Goal: Task Accomplishment & Management: Complete application form

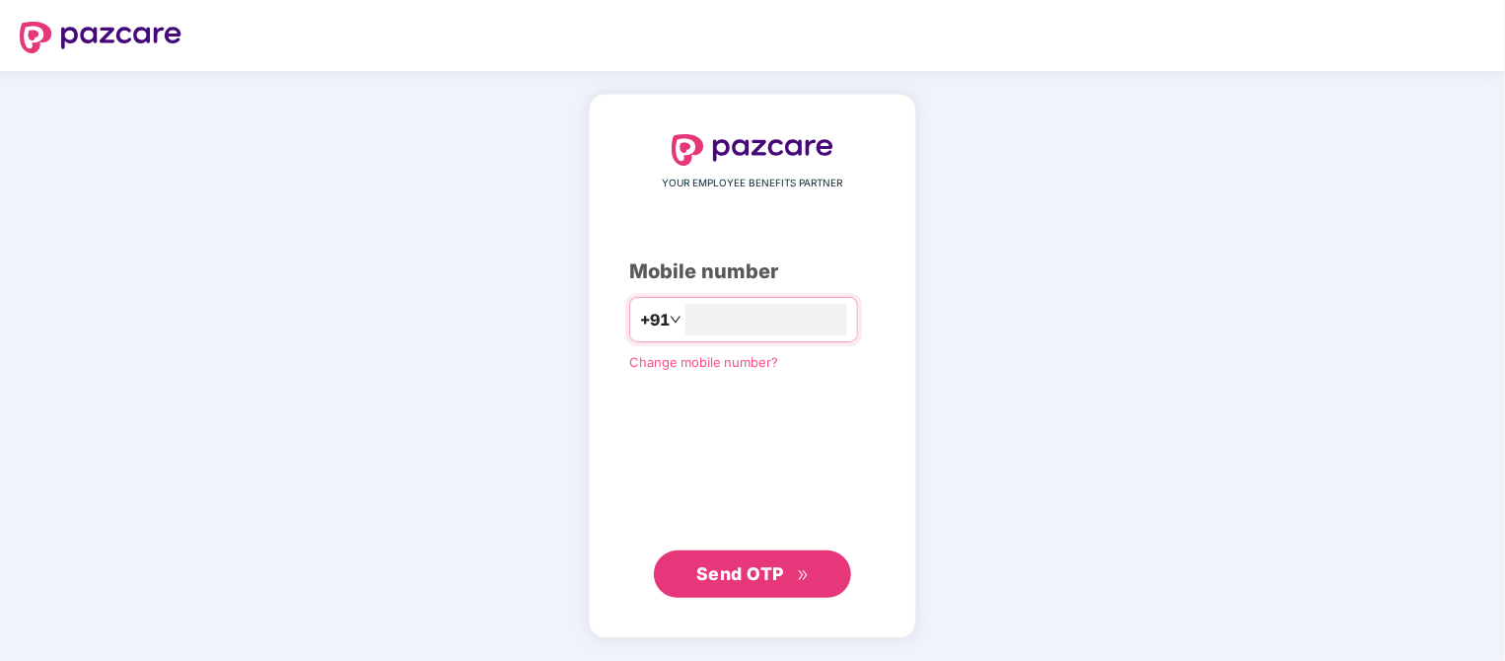
type input "**********"
click at [728, 617] on div "**********" at bounding box center [753, 366] width 328 height 543
click at [727, 583] on span "Send OTP" at bounding box center [752, 573] width 113 height 28
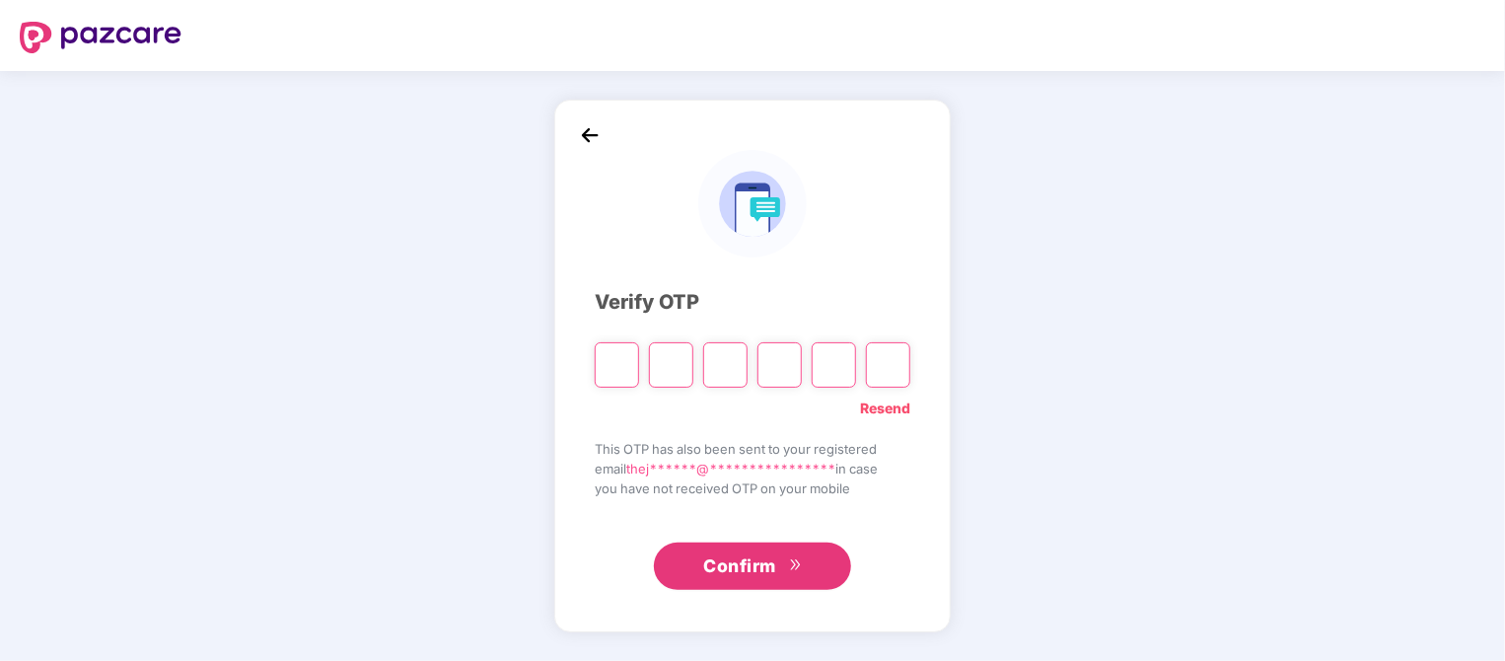
type input "*"
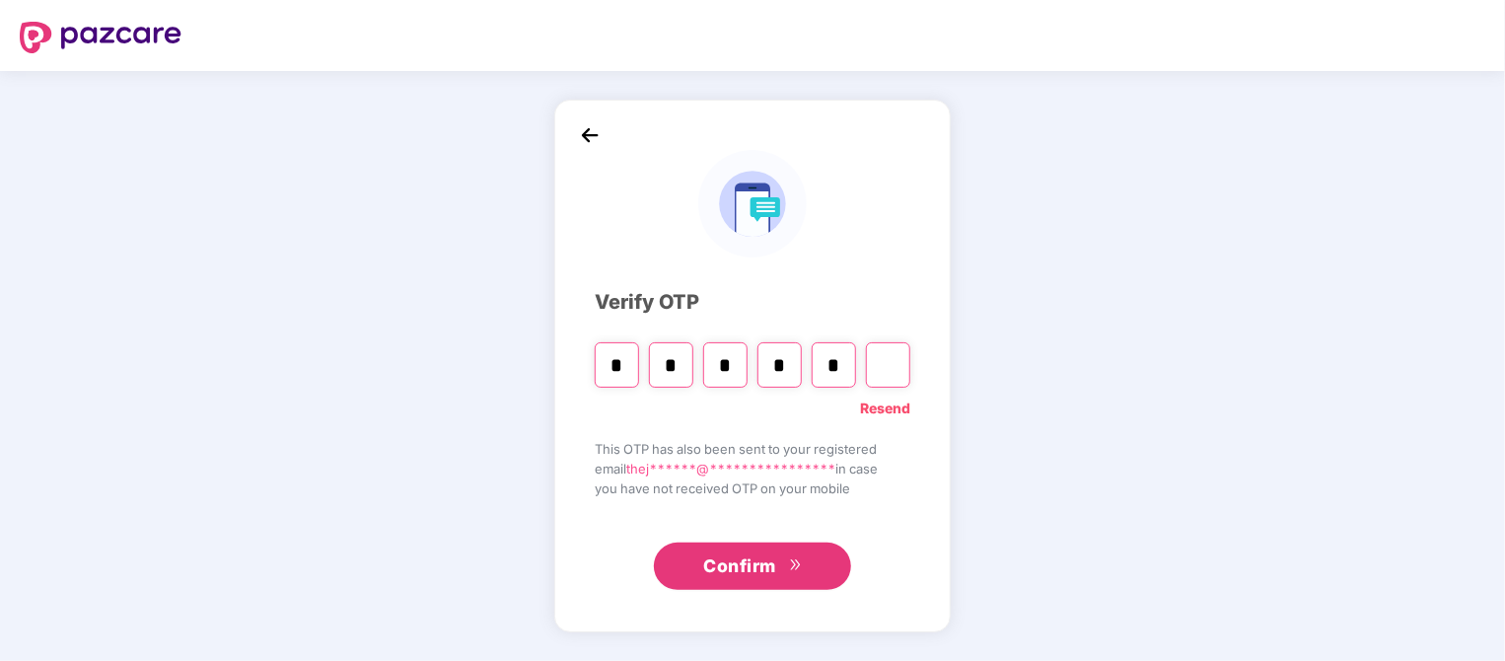
type input "*"
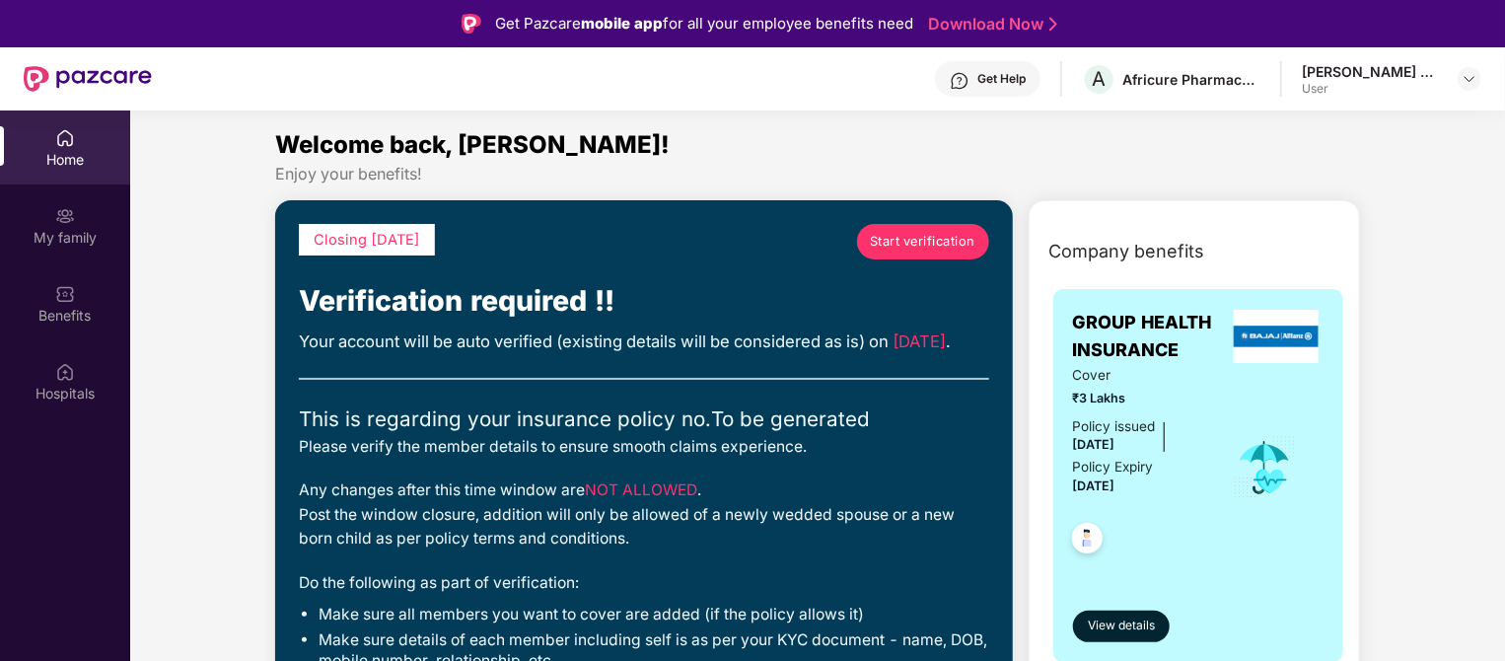
scroll to position [110, 0]
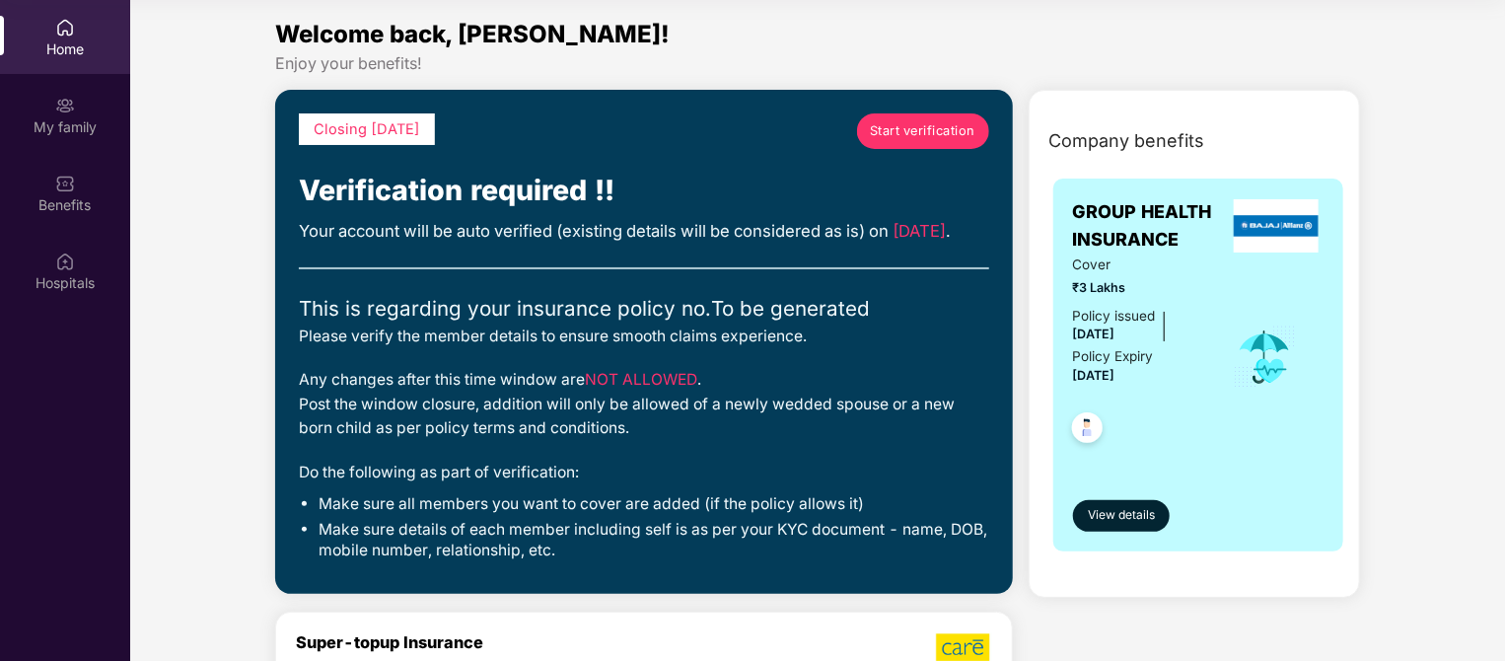
click at [917, 137] on span "Start verification" at bounding box center [923, 131] width 106 height 20
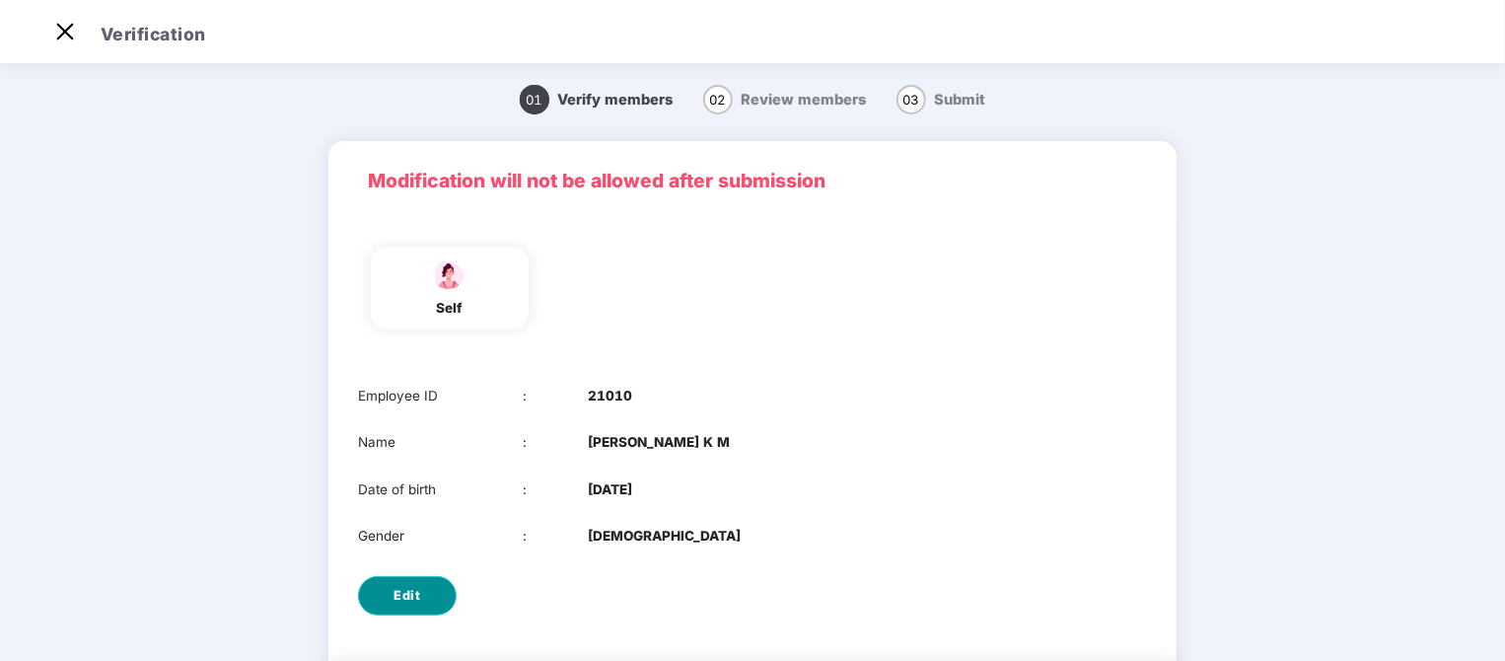
click at [407, 599] on span "Edit" at bounding box center [408, 596] width 27 height 20
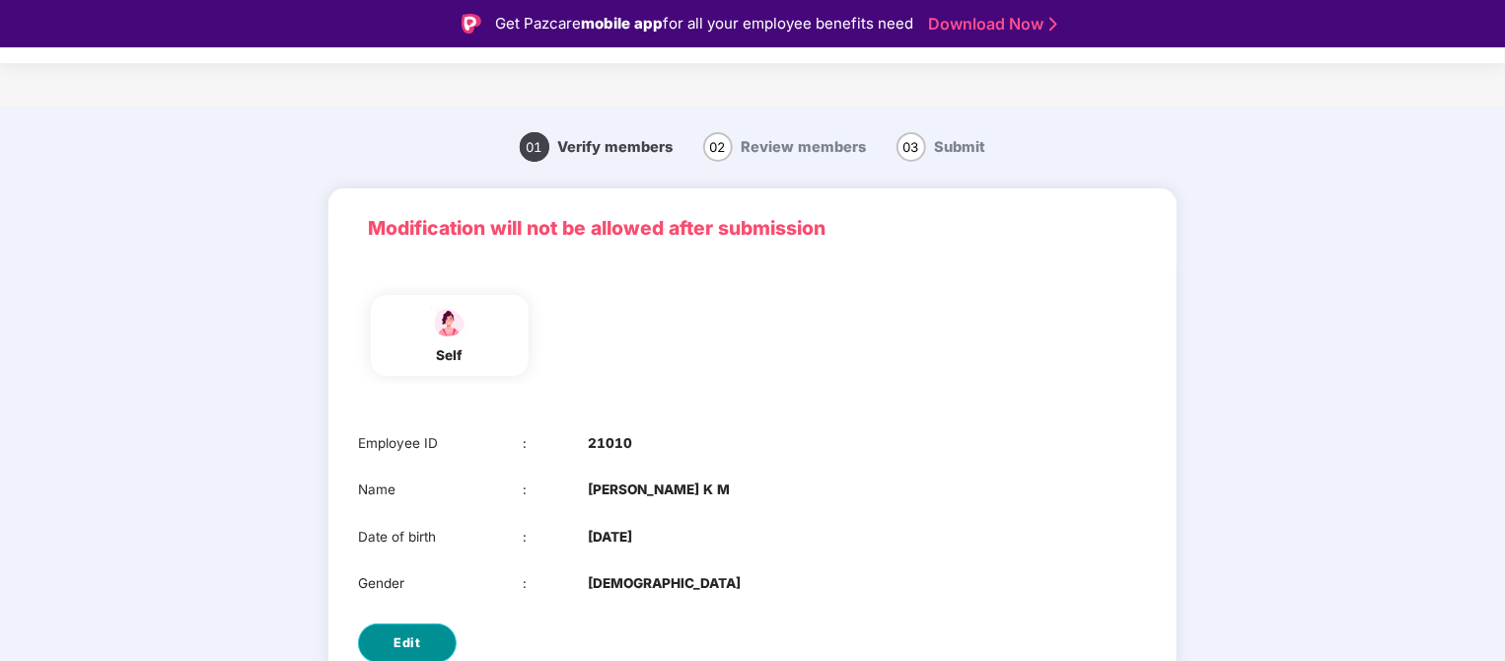
select select "******"
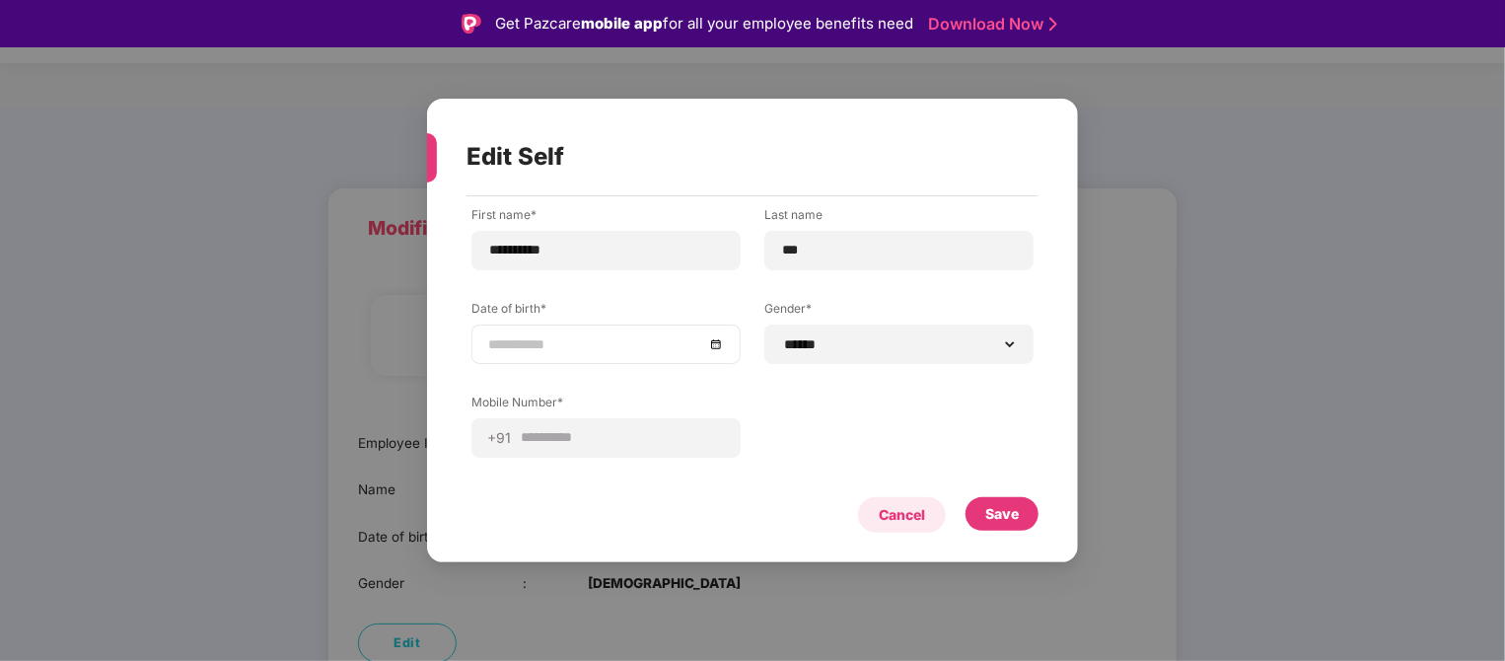
click at [898, 525] on div "Cancel" at bounding box center [902, 515] width 46 height 22
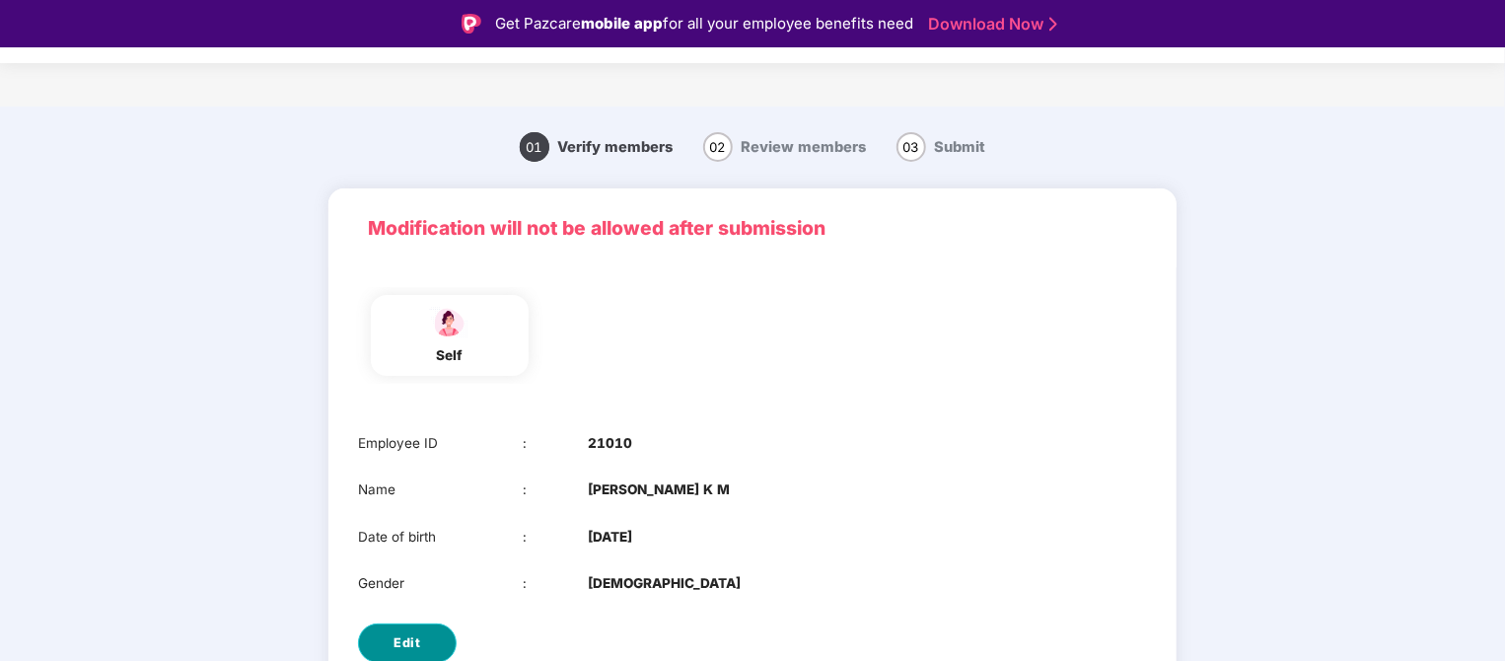
click at [386, 644] on button "Edit" at bounding box center [407, 642] width 99 height 39
select select "******"
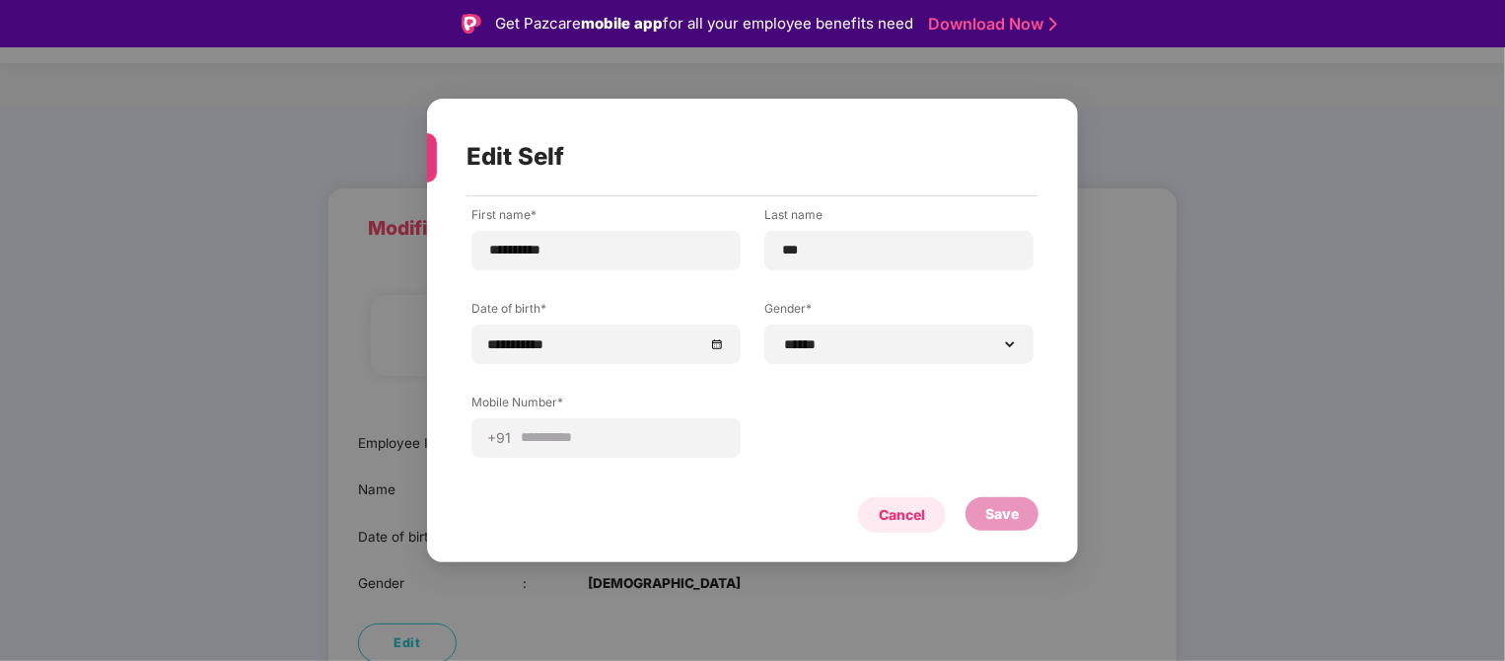
click at [901, 518] on div "Cancel" at bounding box center [902, 515] width 46 height 22
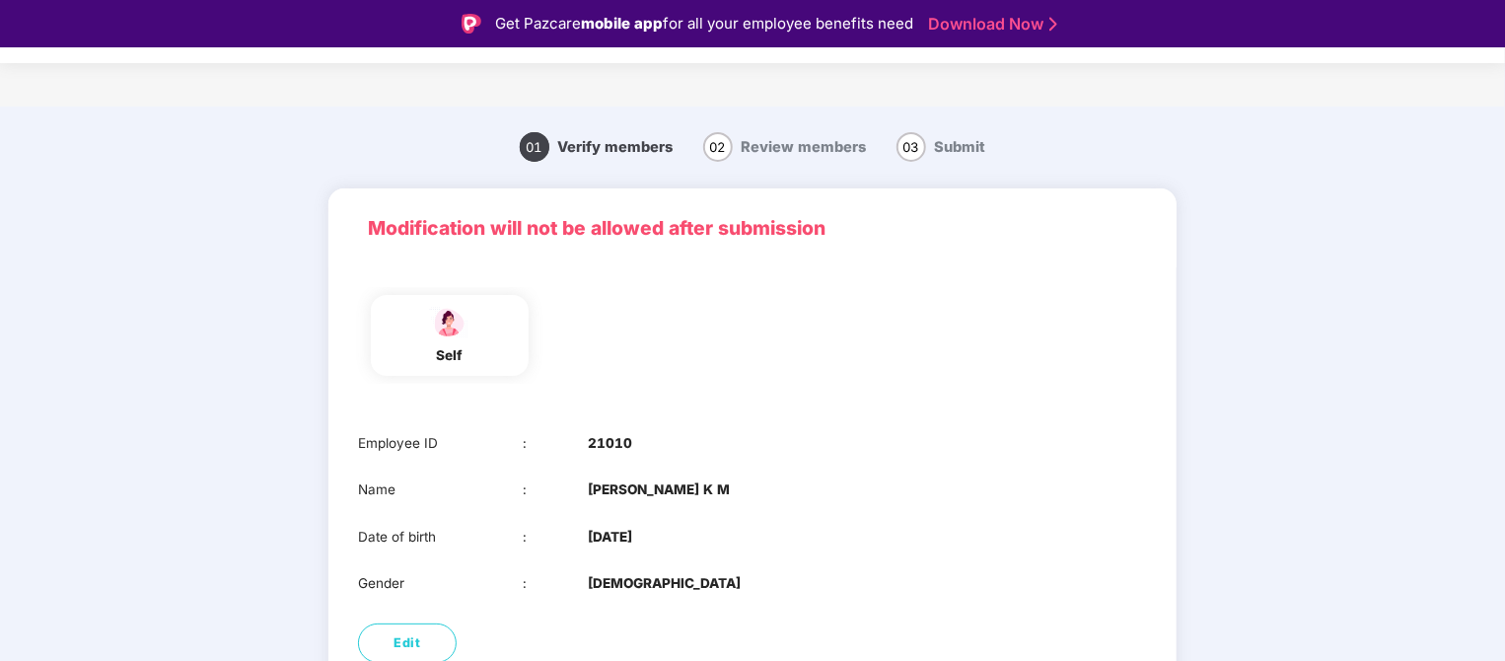
scroll to position [47, 0]
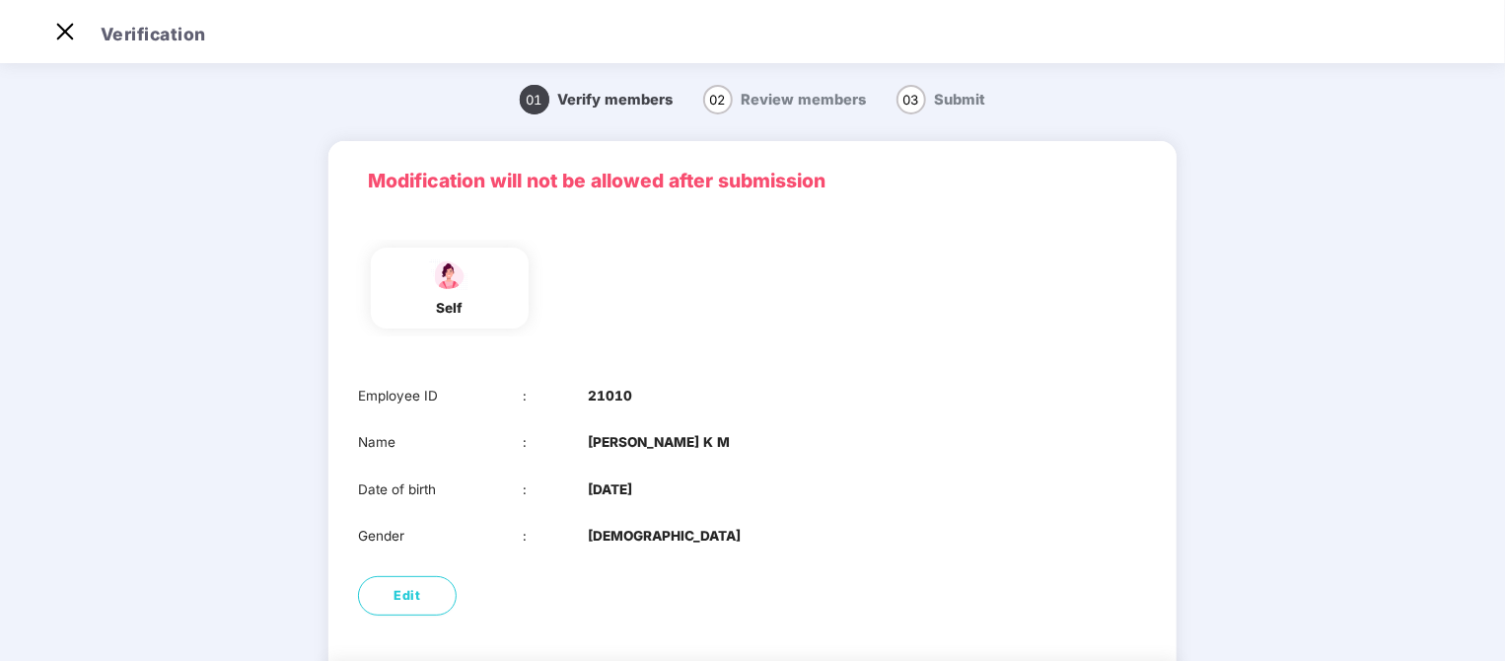
click at [738, 107] on div "02 Review members" at bounding box center [785, 100] width 164 height 23
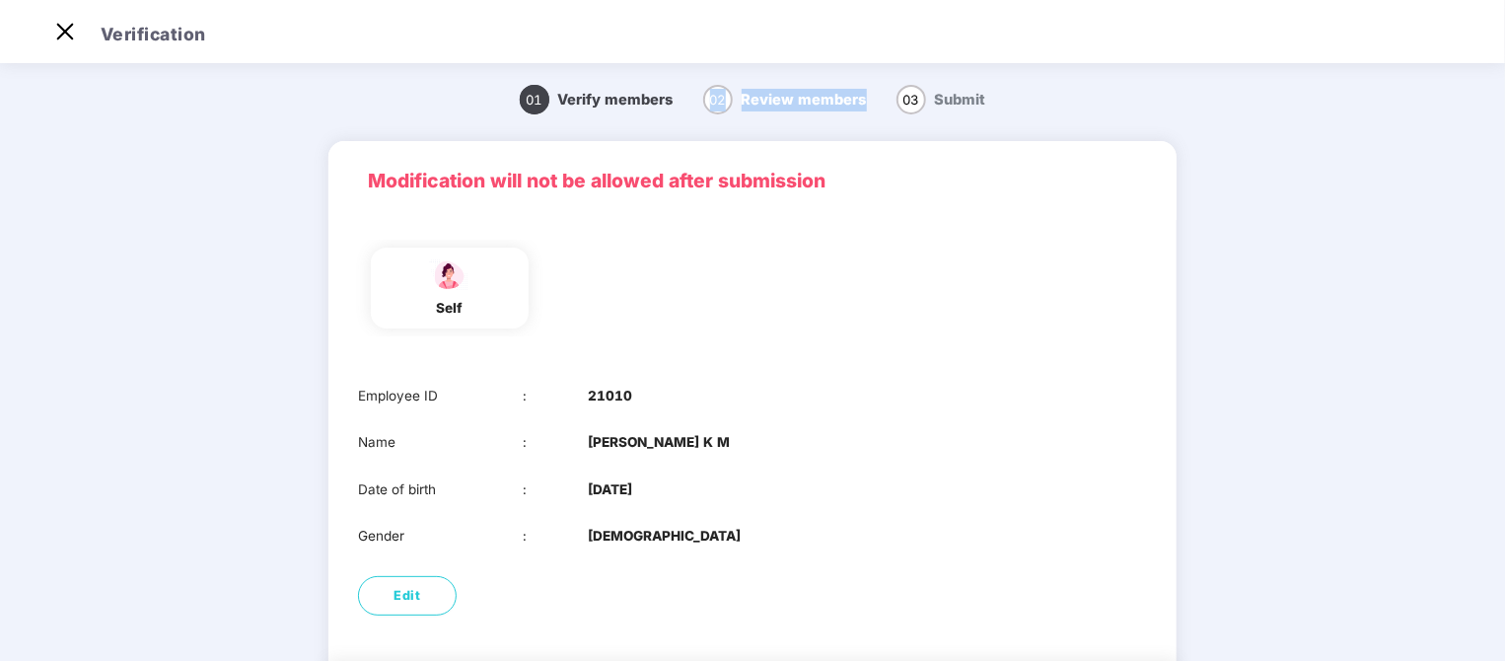
click at [738, 107] on div "02 Review members" at bounding box center [785, 100] width 164 height 23
click at [784, 107] on span "Review members" at bounding box center [804, 100] width 125 height 18
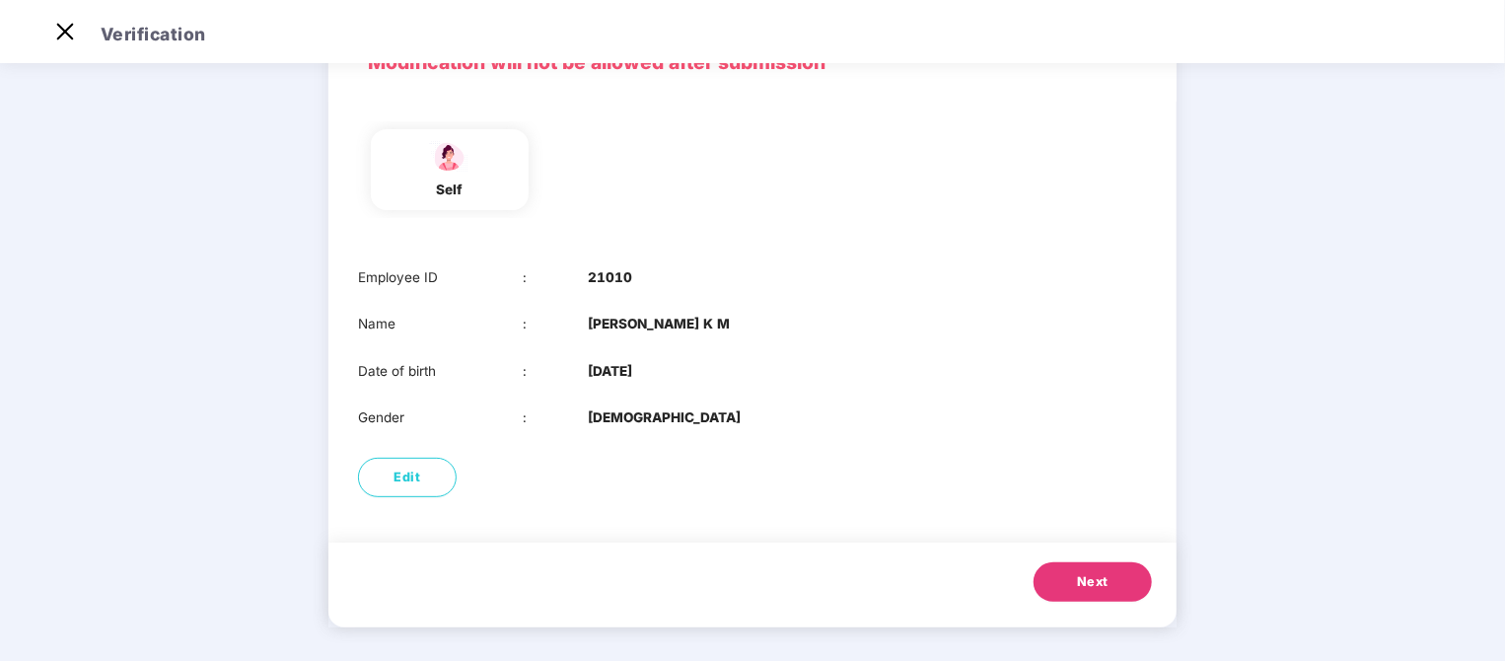
scroll to position [124, 0]
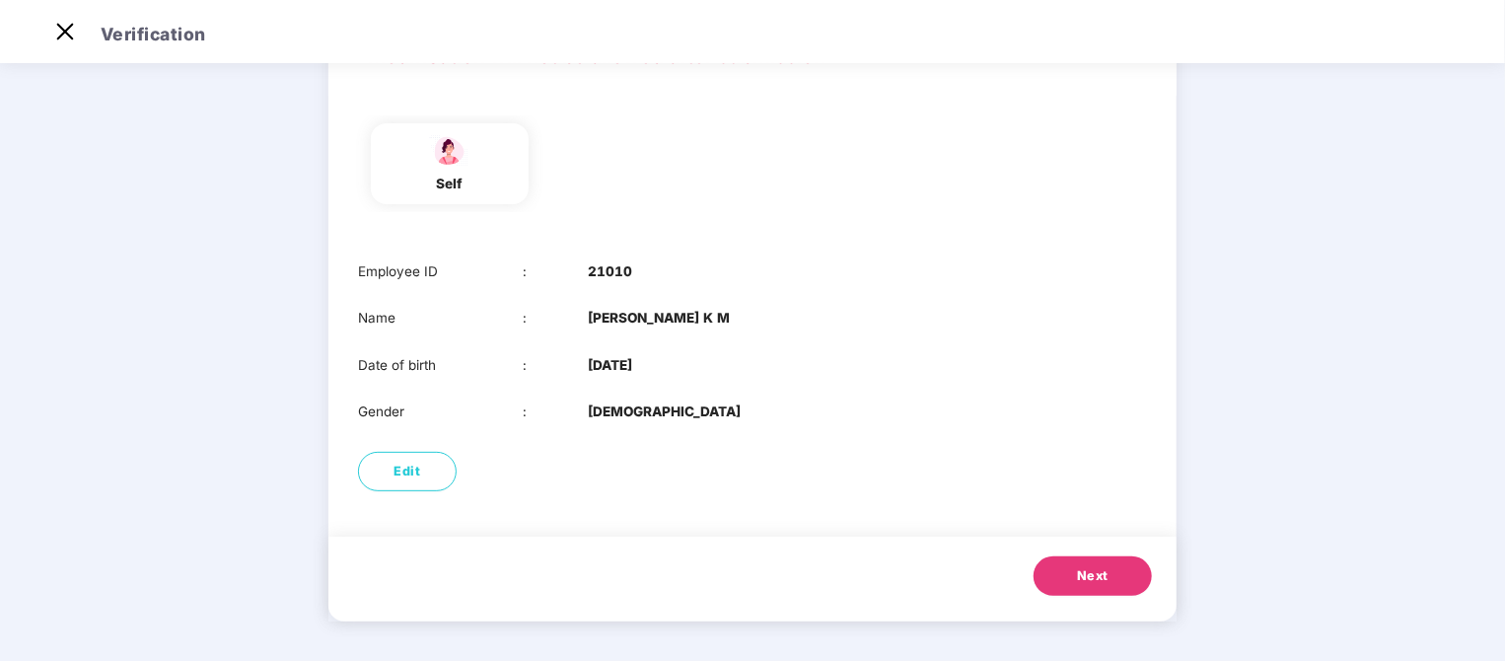
click at [1073, 579] on button "Next" at bounding box center [1093, 575] width 118 height 39
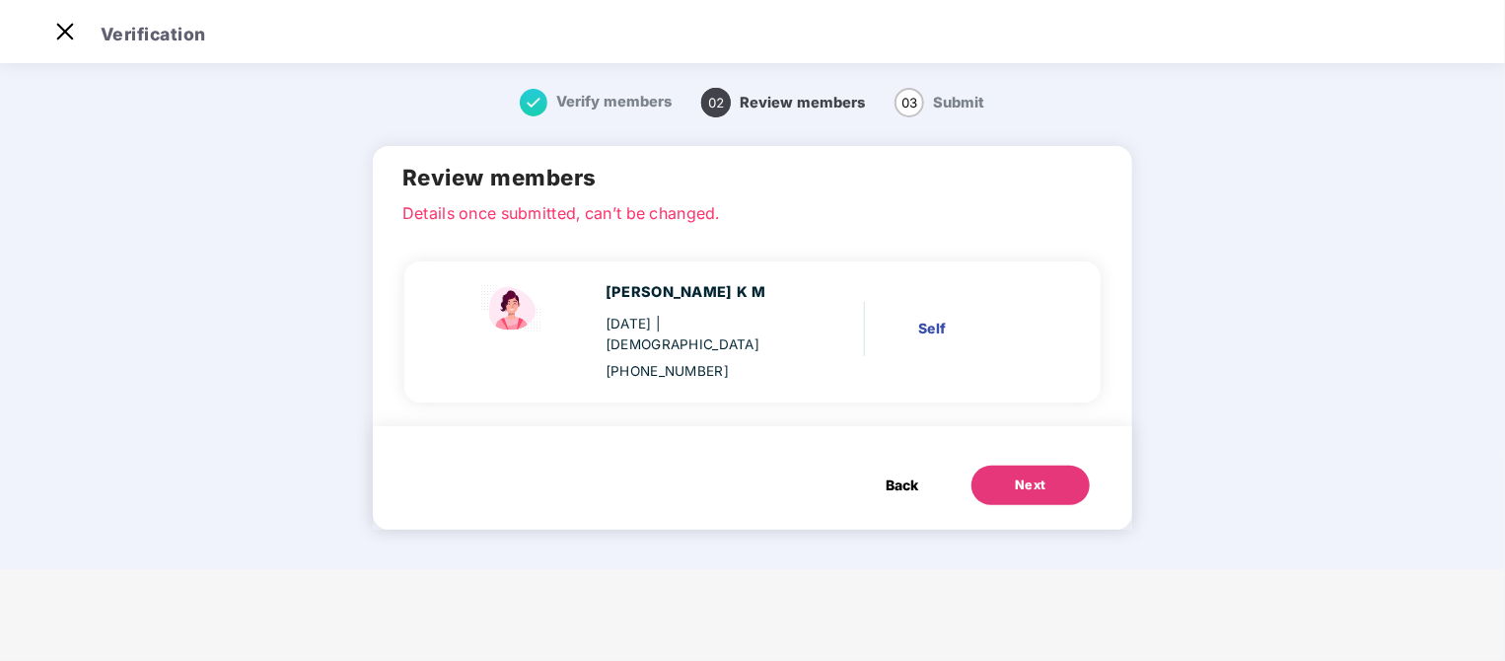
scroll to position [0, 0]
click at [1021, 475] on div "Next" at bounding box center [1031, 485] width 32 height 20
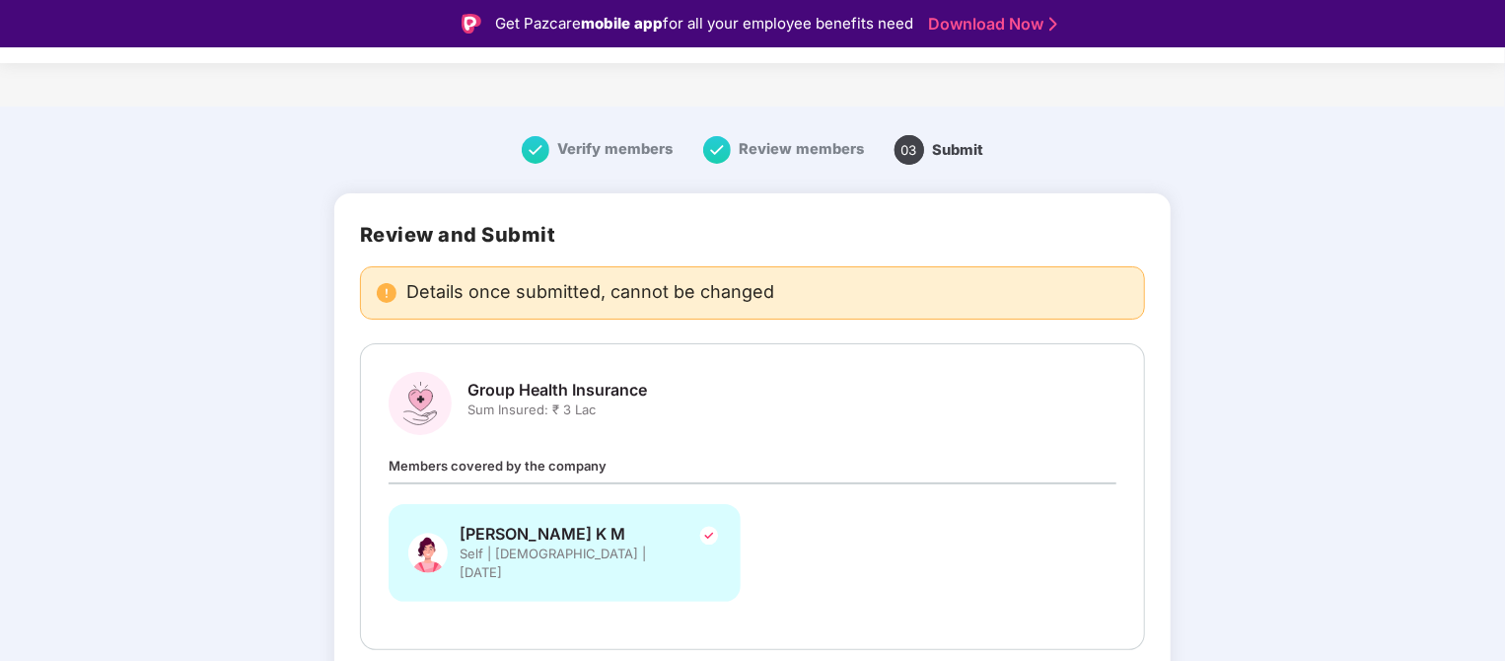
click at [1021, 468] on div "Members covered by the company Thejaswini K M Self | Female | 13 Jan 1994" at bounding box center [753, 538] width 728 height 167
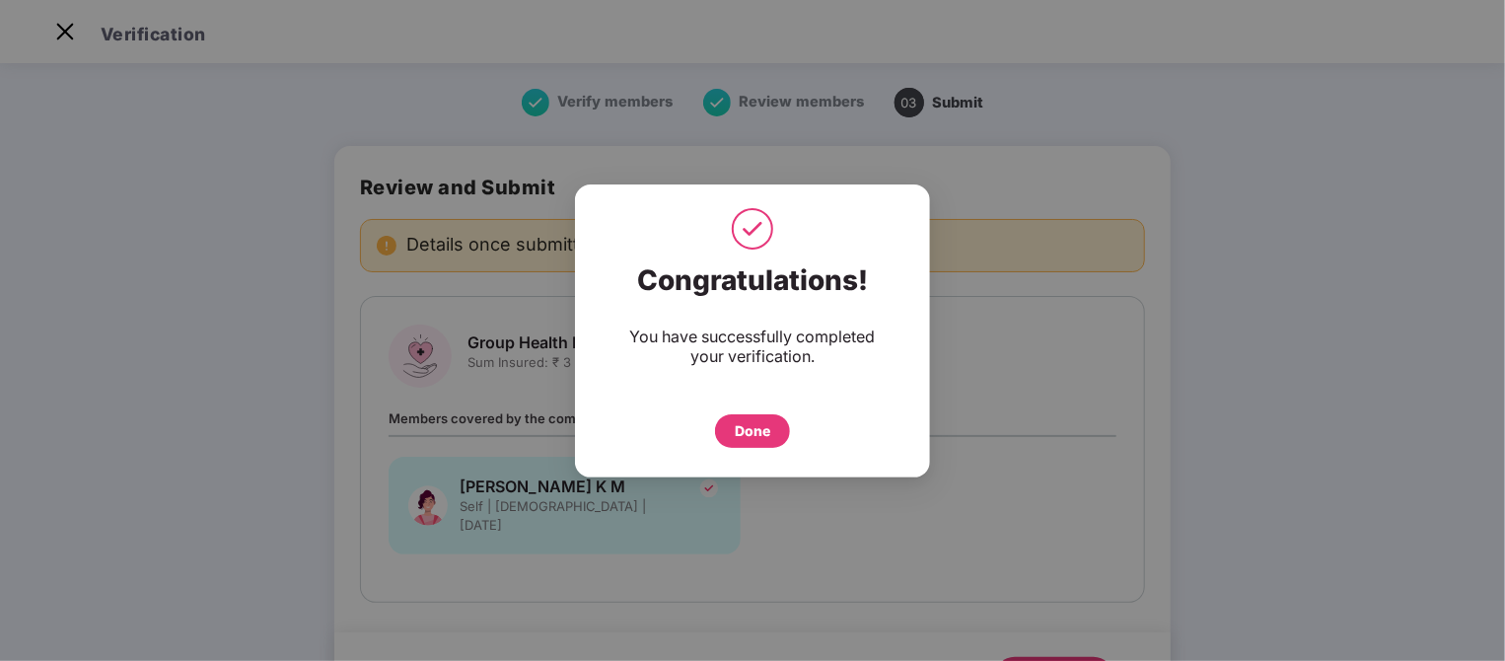
click at [742, 424] on div "Done" at bounding box center [753, 431] width 36 height 22
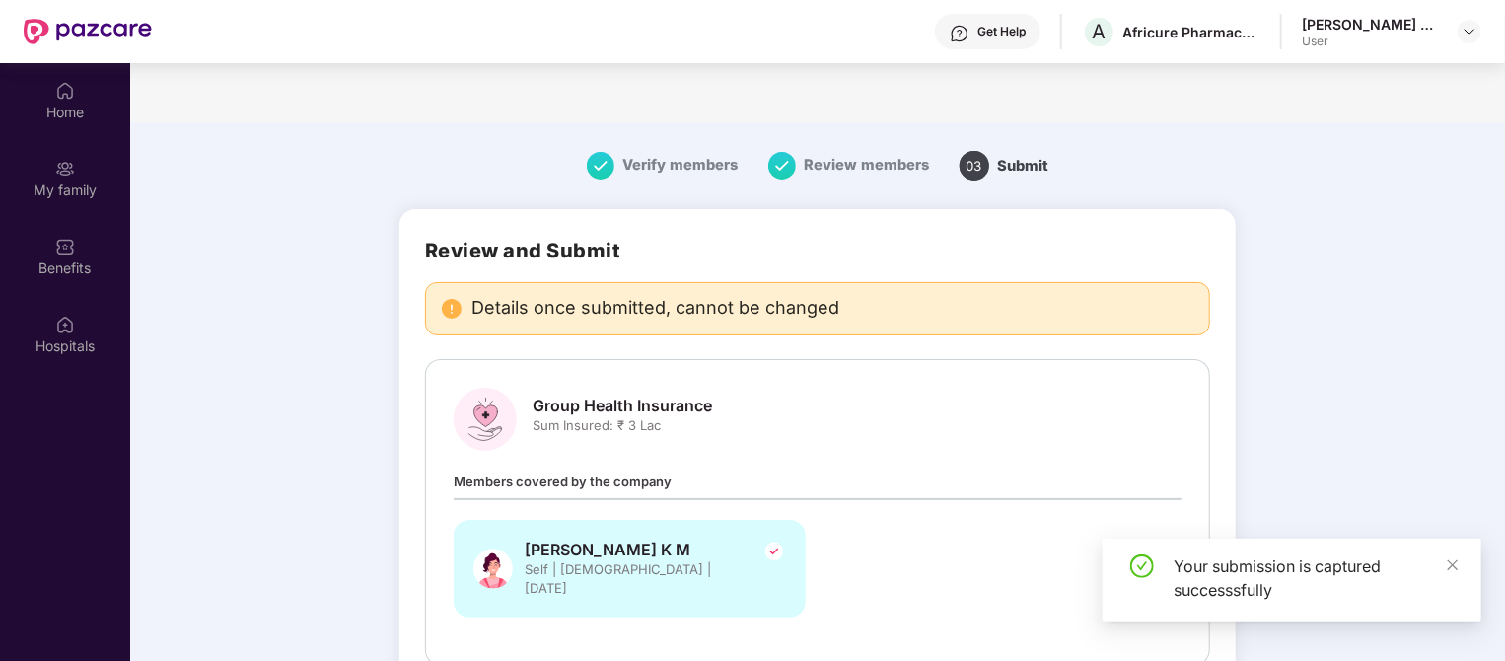
scroll to position [110, 0]
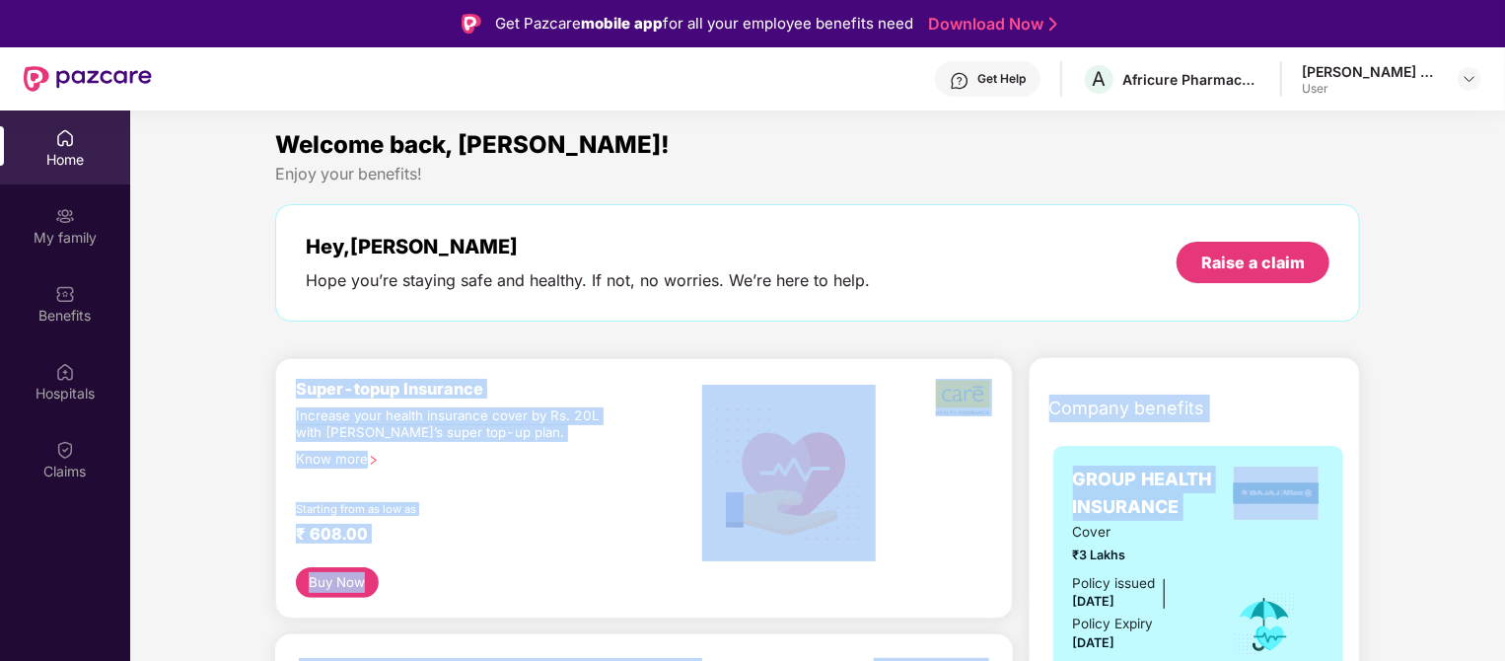
drag, startPoint x: 1502, startPoint y: 273, endPoint x: 1510, endPoint y: 485, distance: 212.2
click at [1504, 485] on html "Get Pazcare mobile app for all your employee benefits need Download Now Get Hel…" at bounding box center [752, 330] width 1505 height 661
copy div "Lorem-ipsum Dolorsita Consecte adip elitse doeiusmod tempo in Ut. 33L etdo MagN…"
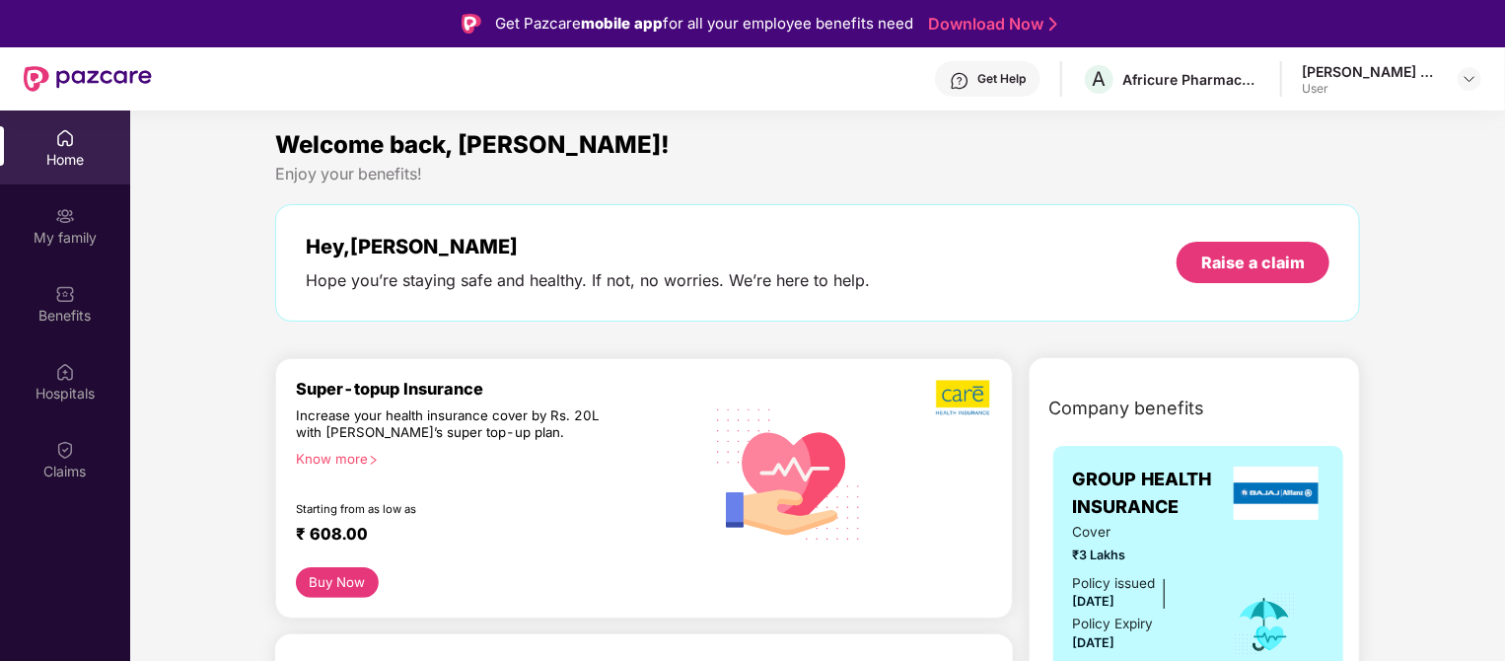
click at [983, 284] on div "Hey, [PERSON_NAME] you’re staying safe and healthy. If not, no worries. We’re h…" at bounding box center [818, 263] width 1024 height 56
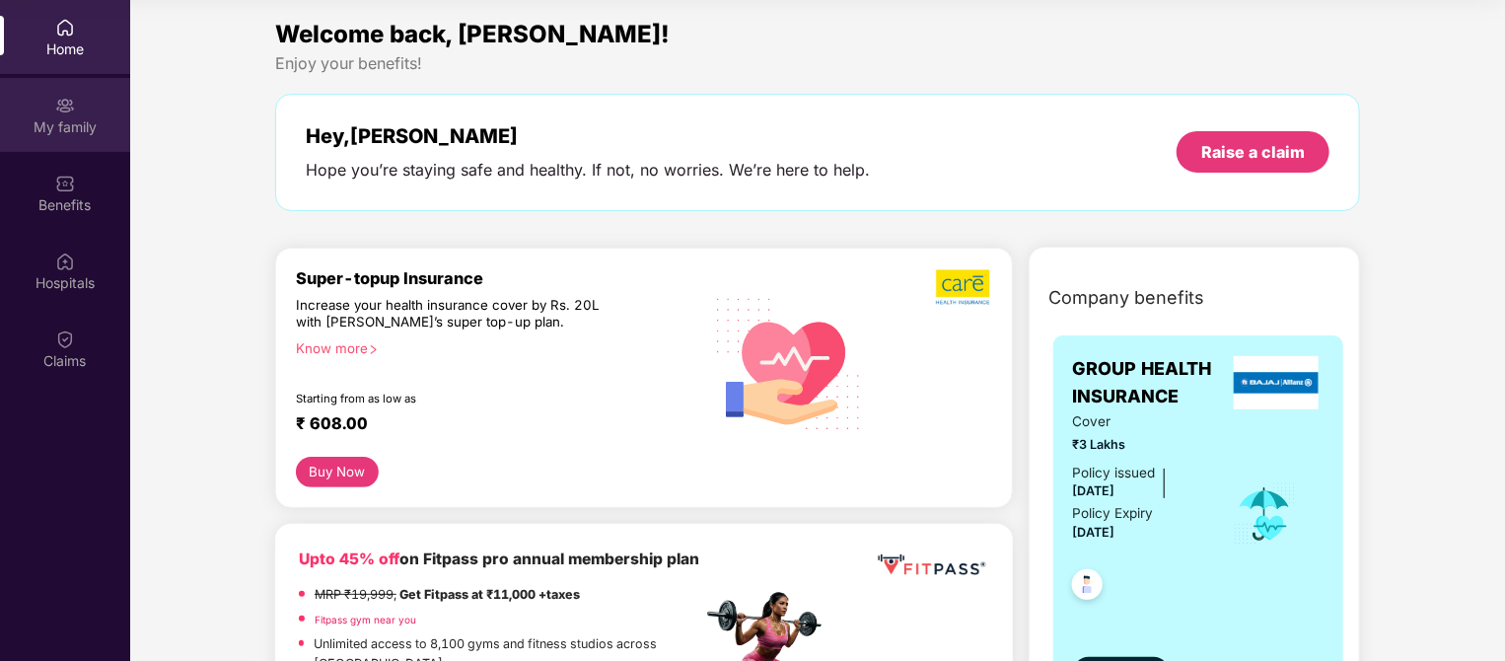
click at [49, 123] on div "My family" at bounding box center [65, 127] width 130 height 20
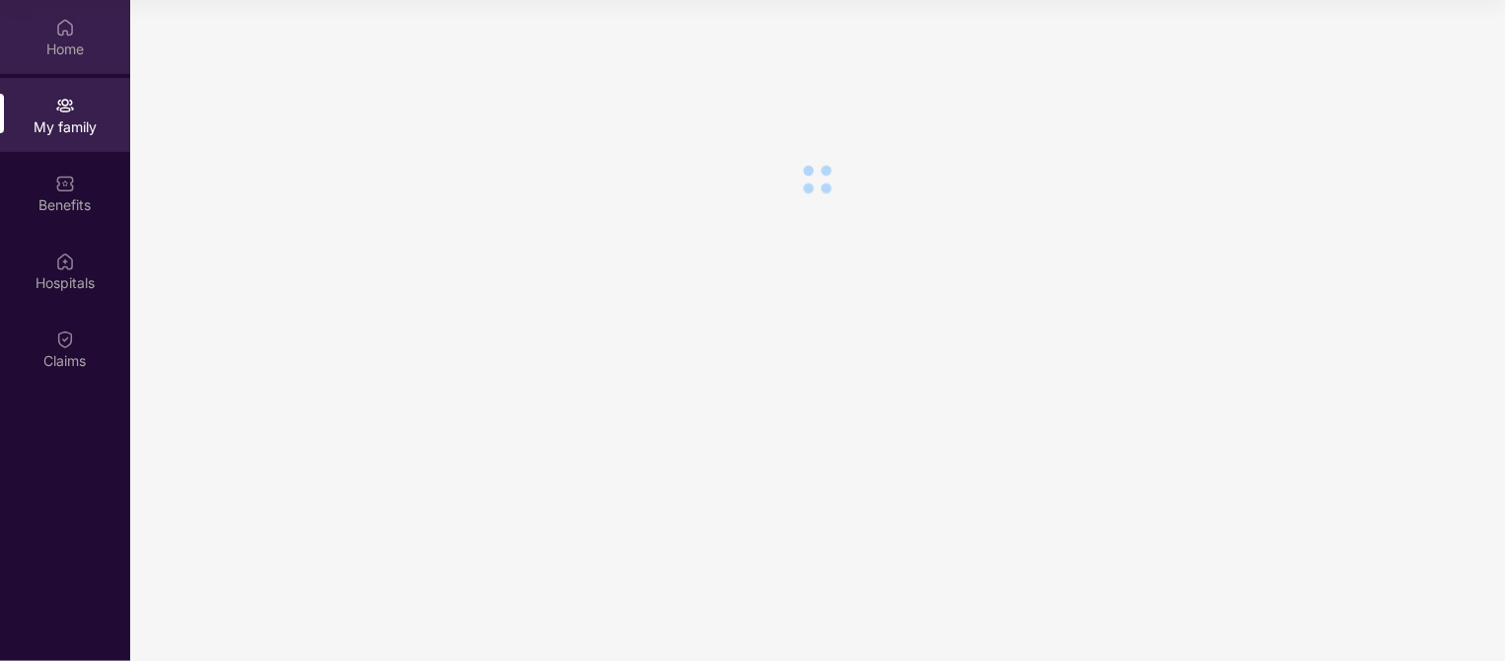
click at [71, 23] on img at bounding box center [65, 28] width 20 height 20
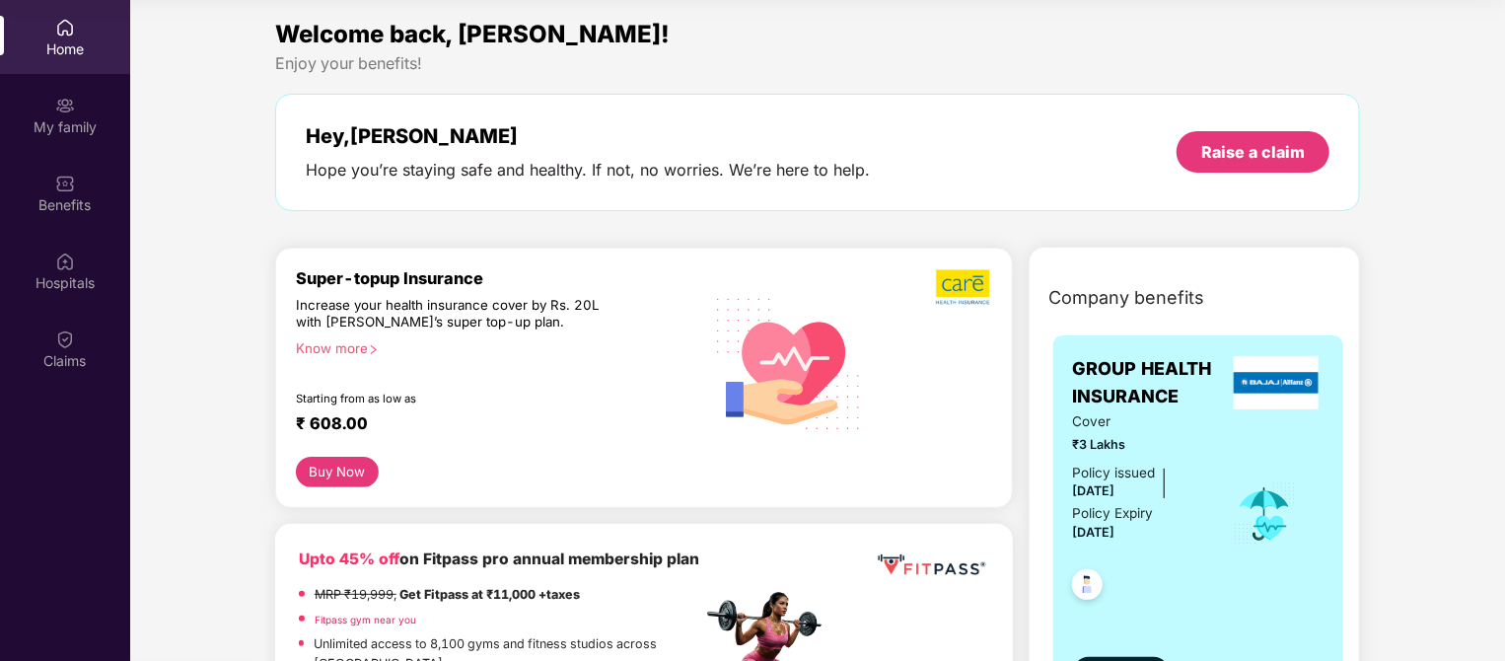
click at [1125, 505] on div "Policy Expiry" at bounding box center [1113, 513] width 81 height 21
drag, startPoint x: 1503, startPoint y: 557, endPoint x: 1510, endPoint y: 701, distance: 144.2
click at [1504, 550] on html "Get Pazcare mobile app for all your employee benefits need Download Now Get Hel…" at bounding box center [752, 220] width 1505 height 661
drag, startPoint x: 1510, startPoint y: 701, endPoint x: 1231, endPoint y: 582, distance: 303.6
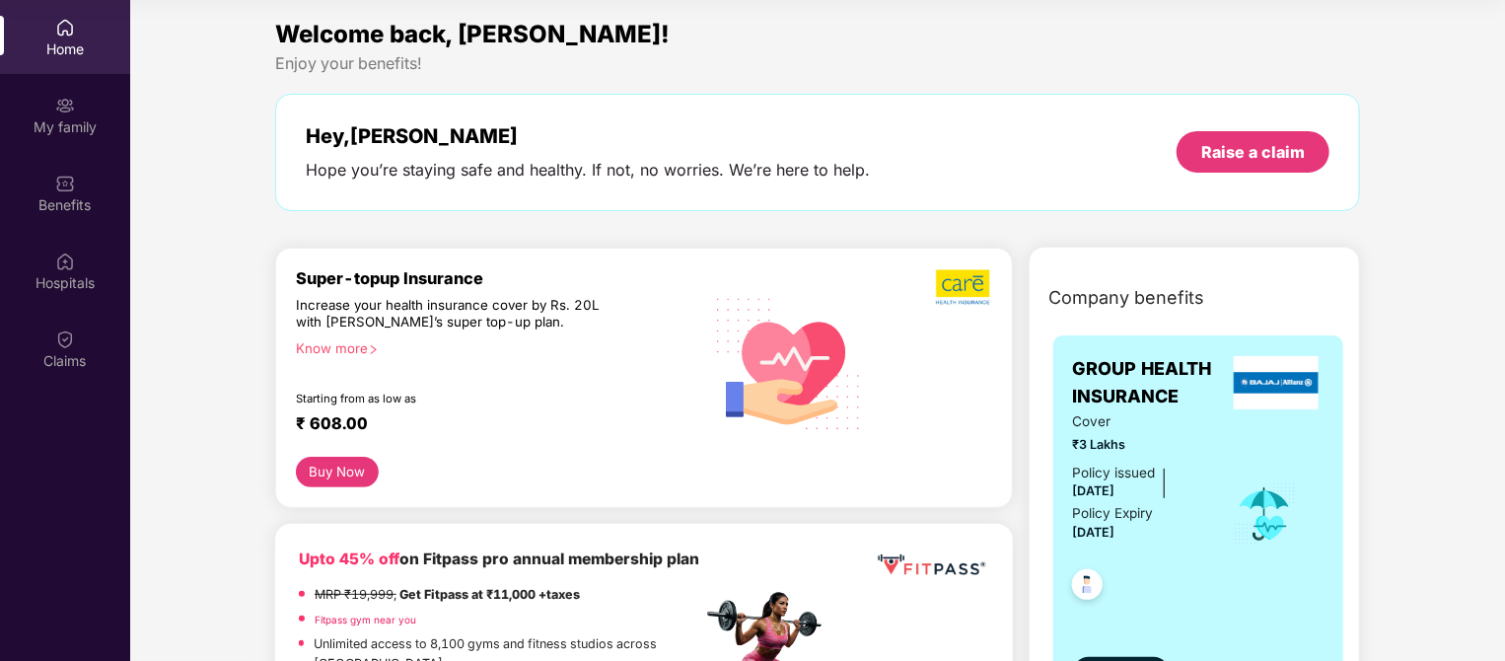
click at [1231, 582] on div "Cover ₹3 Lakhs Policy issued [DATE] Policy Expiry [DATE]" at bounding box center [1199, 514] width 252 height 206
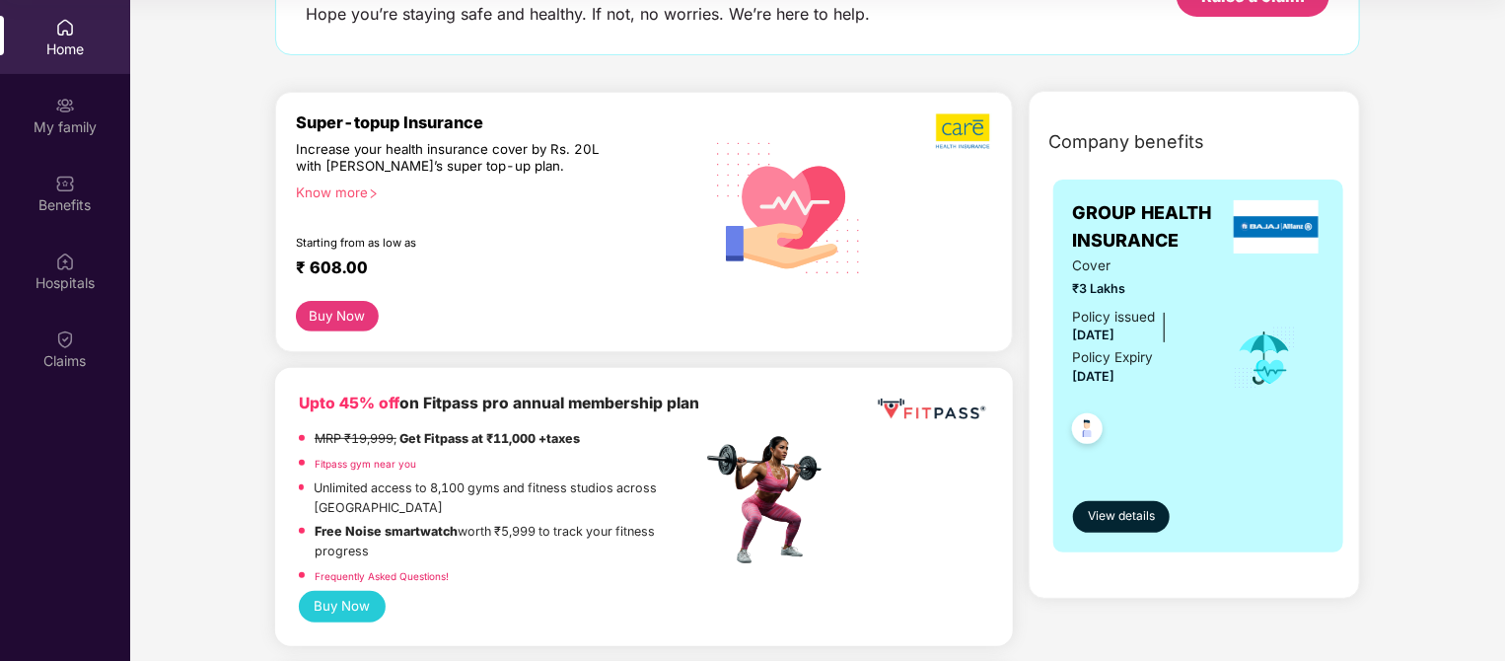
scroll to position [158, 0]
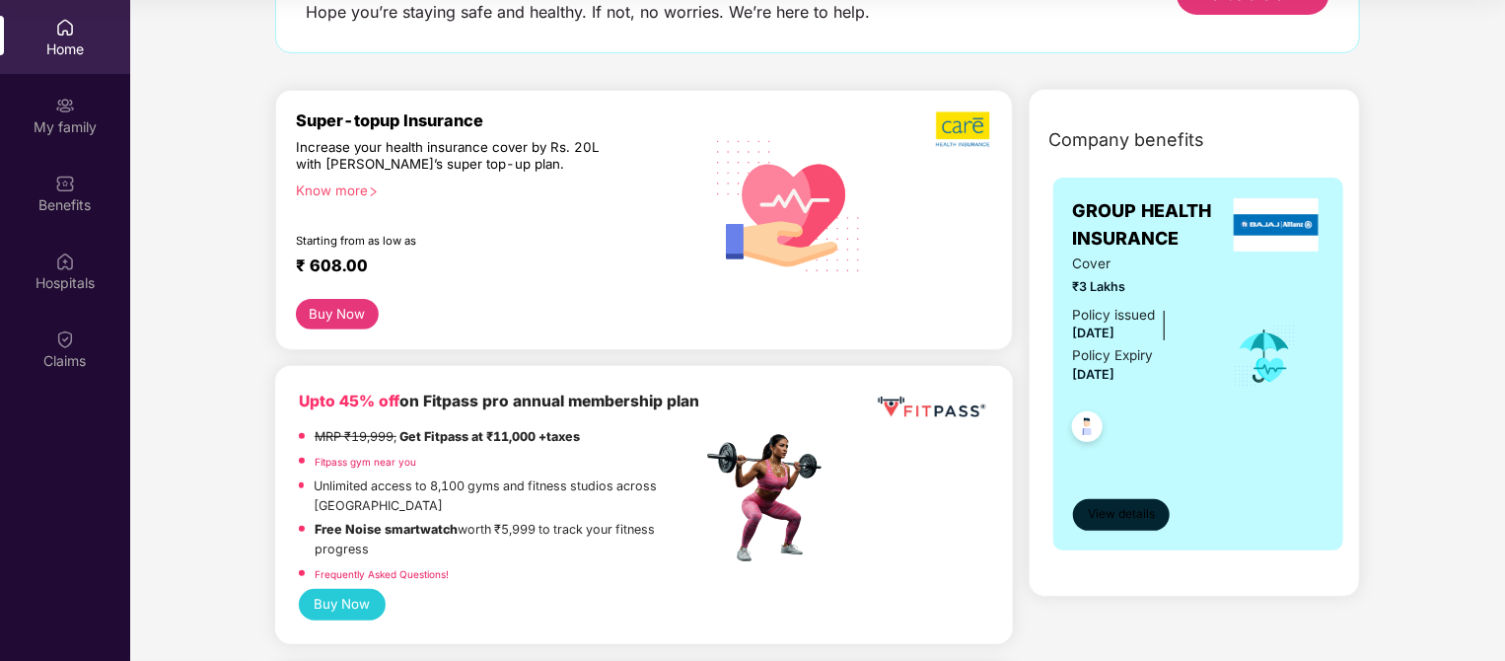
click at [1113, 523] on span "View details" at bounding box center [1121, 514] width 67 height 19
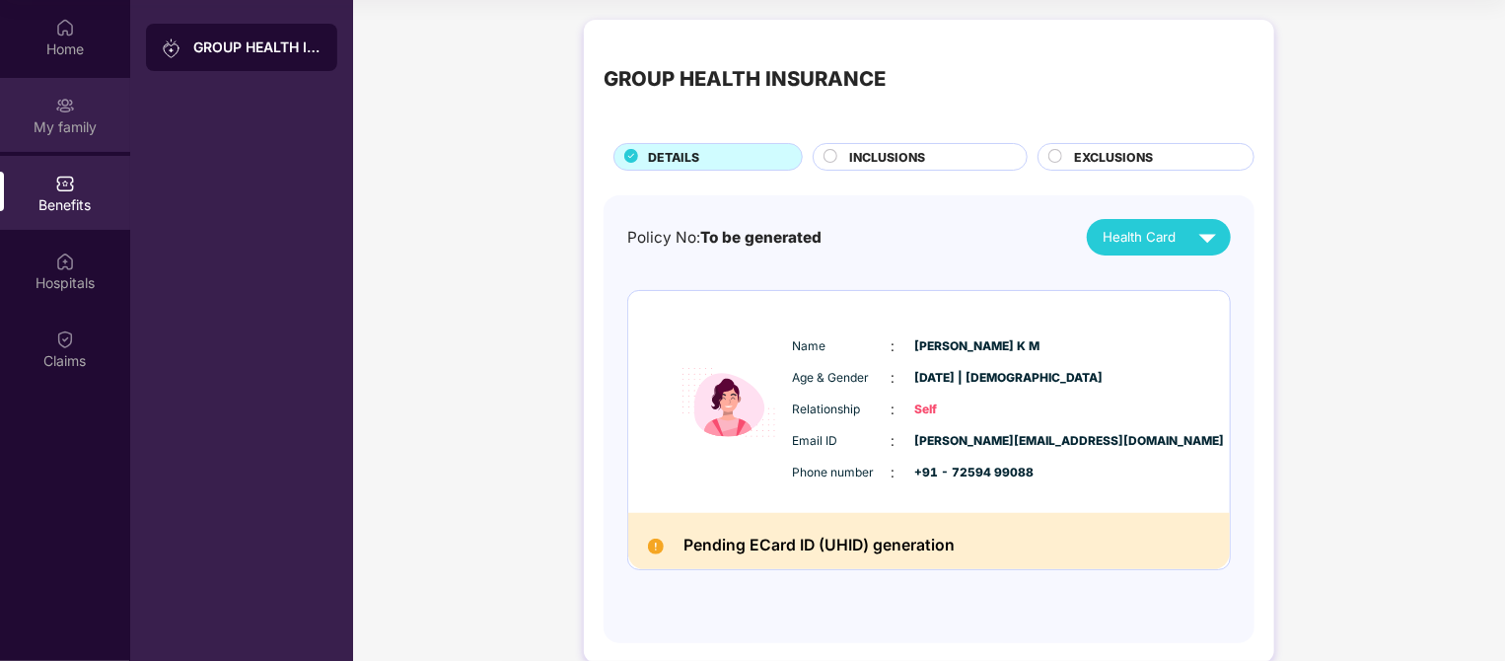
click at [77, 123] on div "My family" at bounding box center [65, 127] width 130 height 20
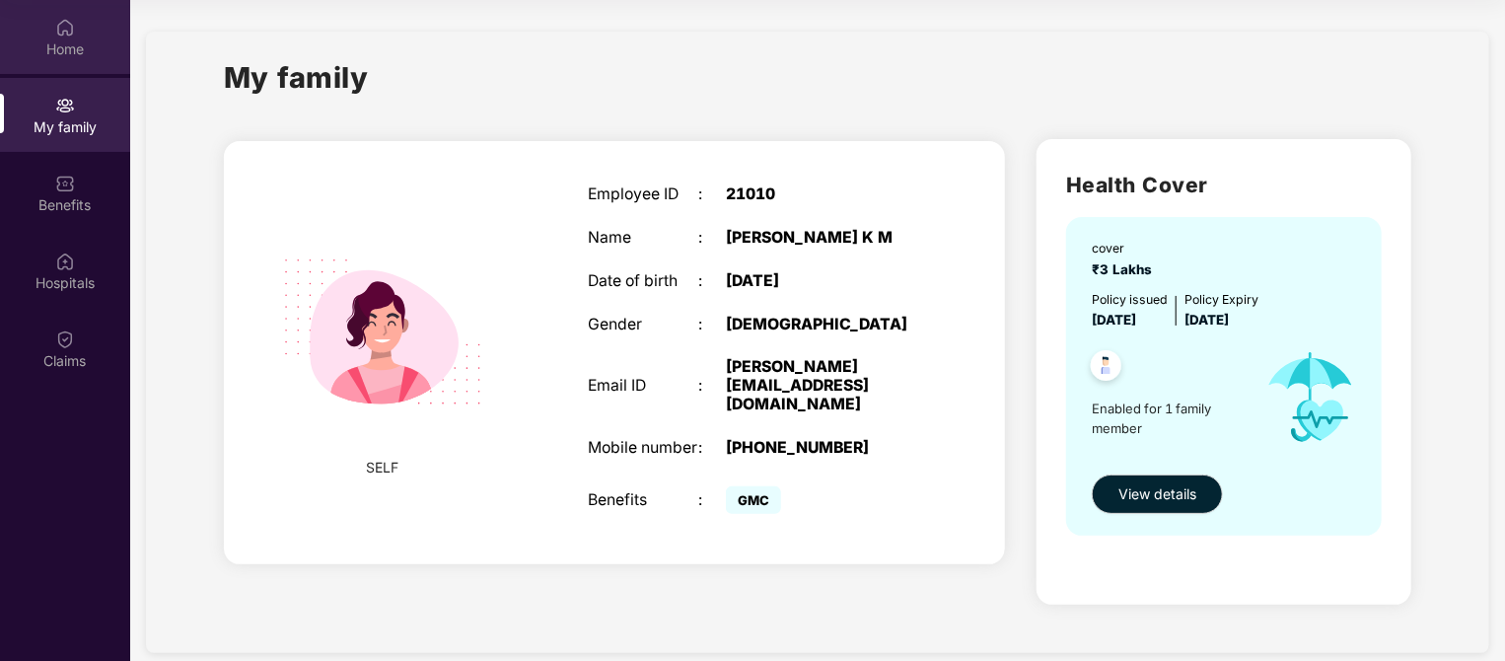
click at [55, 62] on div "Home" at bounding box center [65, 37] width 130 height 74
